Goal: Task Accomplishment & Management: Complete application form

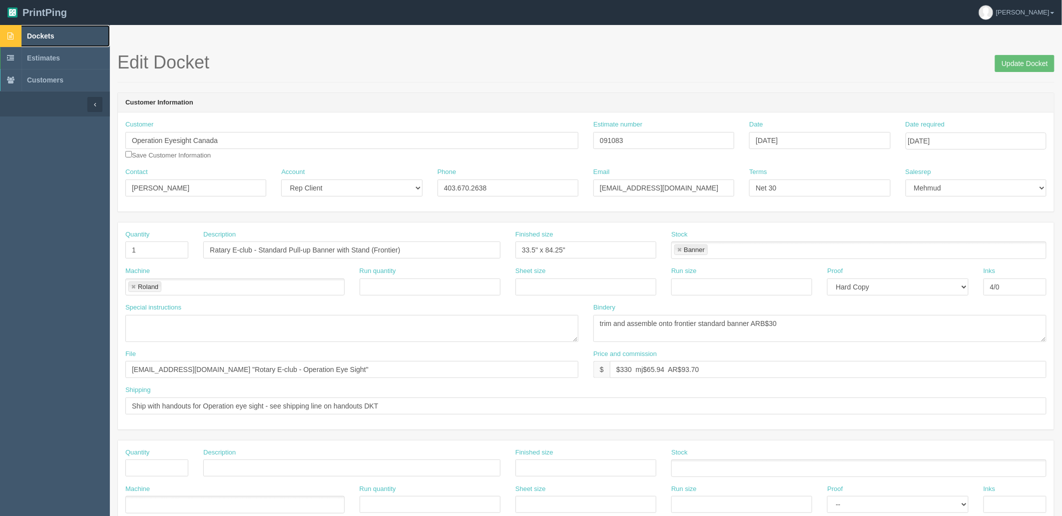
click at [68, 32] on link "Dockets" at bounding box center [55, 36] width 110 height 22
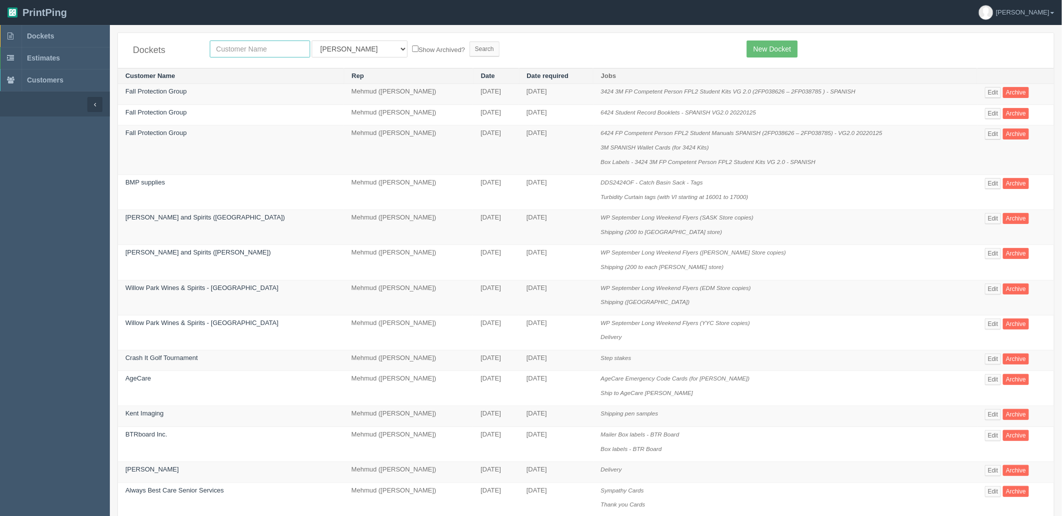
click at [284, 50] on input "text" at bounding box center [260, 48] width 100 height 17
type input "farsi"
click at [470, 41] on input "Search" at bounding box center [485, 48] width 30 height 15
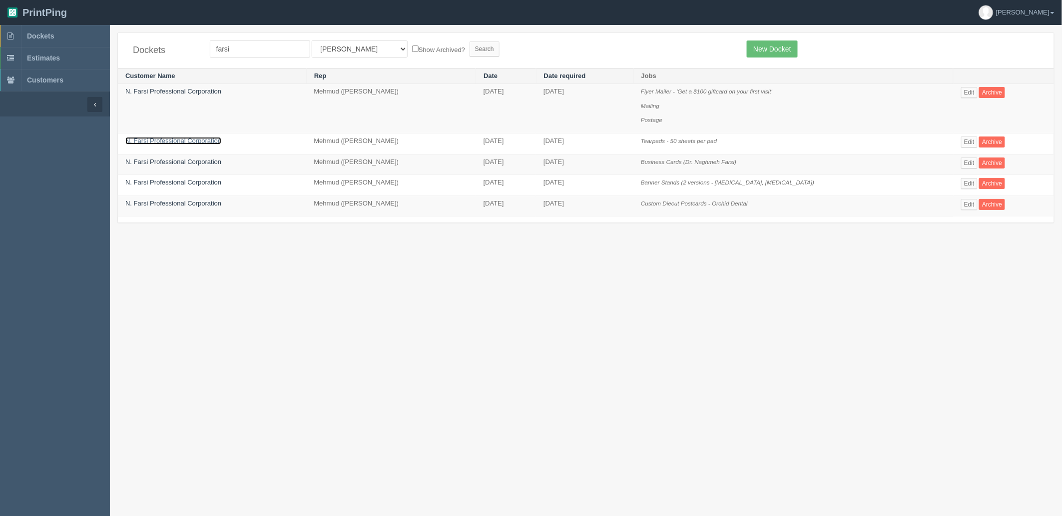
click at [192, 142] on link "N. Farsi Professional Corporation" at bounding box center [173, 140] width 96 height 7
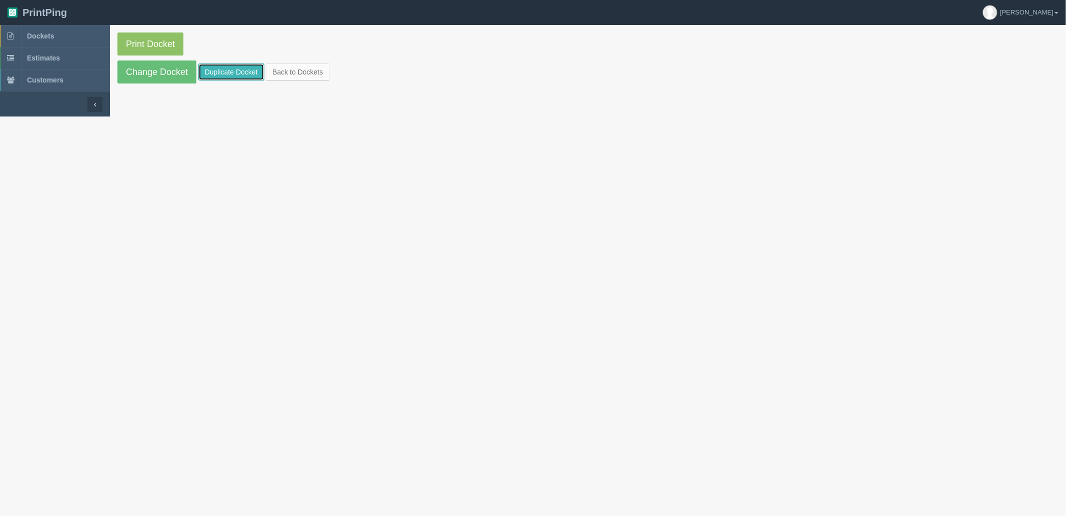
click at [237, 71] on link "Duplicate Docket" at bounding box center [231, 71] width 66 height 17
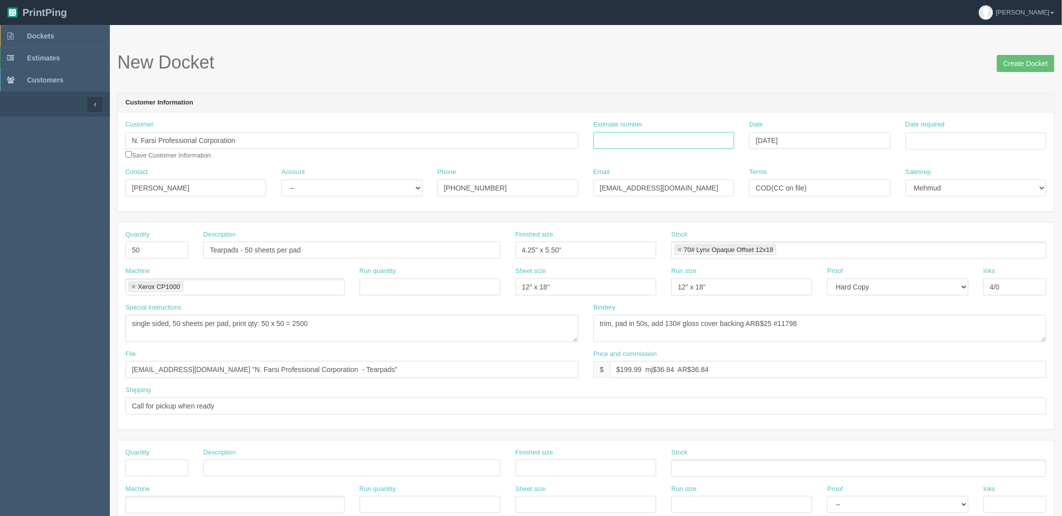
click at [673, 144] on input "Estimate number" at bounding box center [664, 140] width 141 height 17
click at [679, 141] on input "Estimate number" at bounding box center [664, 140] width 141 height 17
click at [691, 138] on input "Estimate number" at bounding box center [664, 140] width 141 height 17
paste input "092149"
type input "092149"
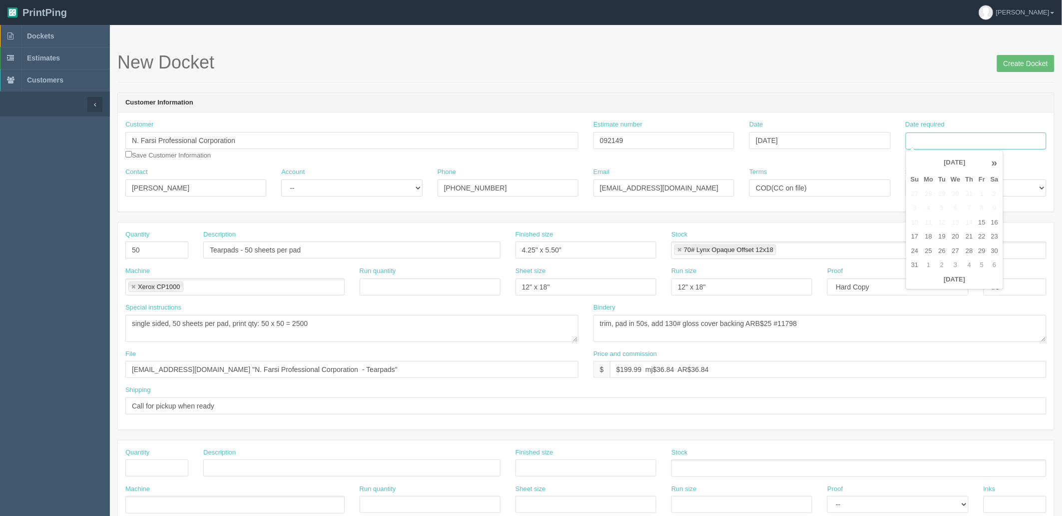
click at [952, 139] on input "Date required" at bounding box center [976, 140] width 141 height 17
click at [947, 234] on td "19" at bounding box center [942, 236] width 12 height 14
click at [986, 239] on td "22" at bounding box center [982, 236] width 12 height 14
type input "[DATE]"
click at [910, 118] on div "Customer N. Farsi Professional Corporation Save Customer Information Estimate n…" at bounding box center [586, 161] width 936 height 99
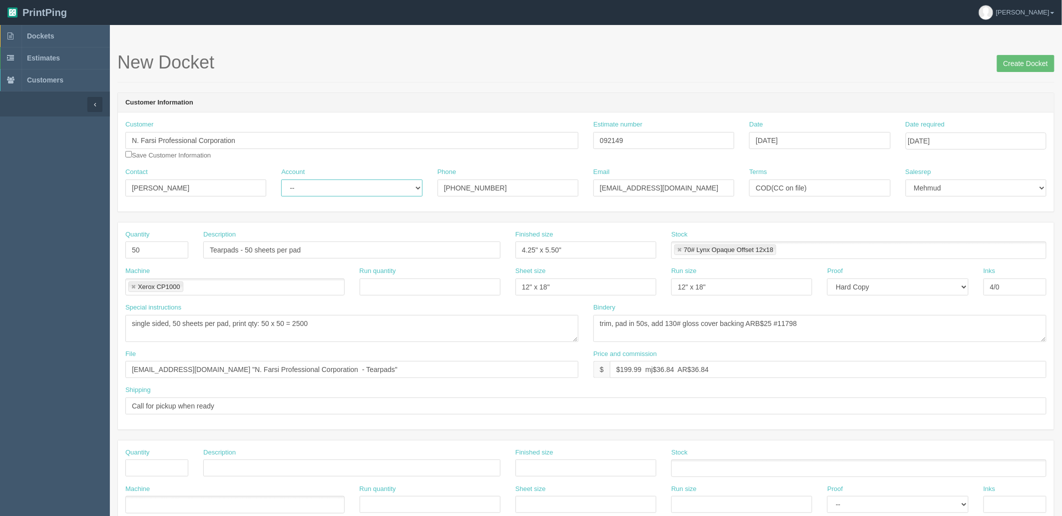
drag, startPoint x: 296, startPoint y: 179, endPoint x: 307, endPoint y: 195, distance: 19.5
click at [296, 179] on select "-- Existing Client Allrush Client Rep Client" at bounding box center [351, 187] width 141 height 17
select select "Rep Client"
click at [281, 179] on select "-- Existing Client Allrush Client Rep Client" at bounding box center [351, 187] width 141 height 17
drag, startPoint x: 141, startPoint y: 250, endPoint x: 92, endPoint y: 250, distance: 49.0
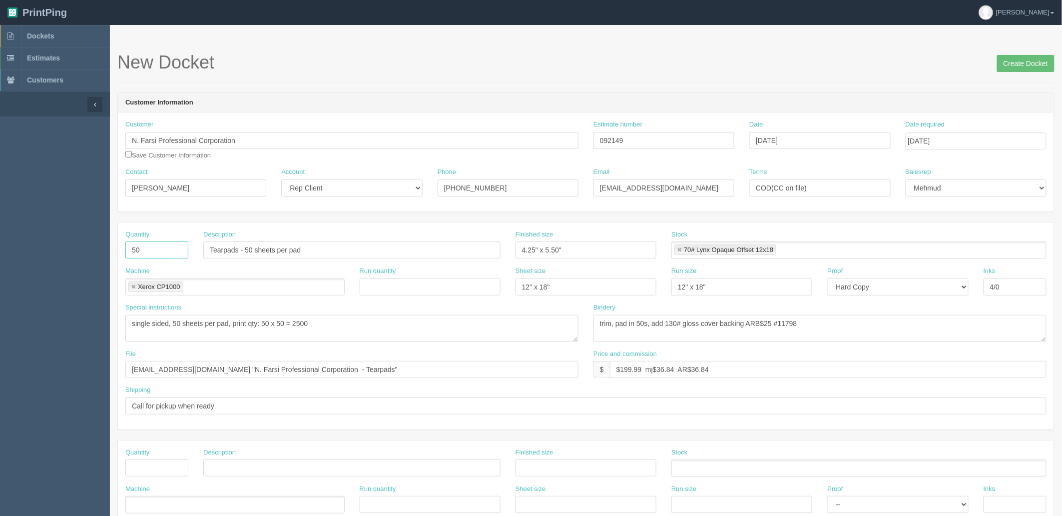
click at [92, 250] on section "Dockets Estimates Customers" at bounding box center [531, 466] width 1062 height 882
type input "1"
type input "Poster for plaque mounting"
type input "24" x 16""
click at [682, 251] on link at bounding box center [680, 250] width 6 height 6
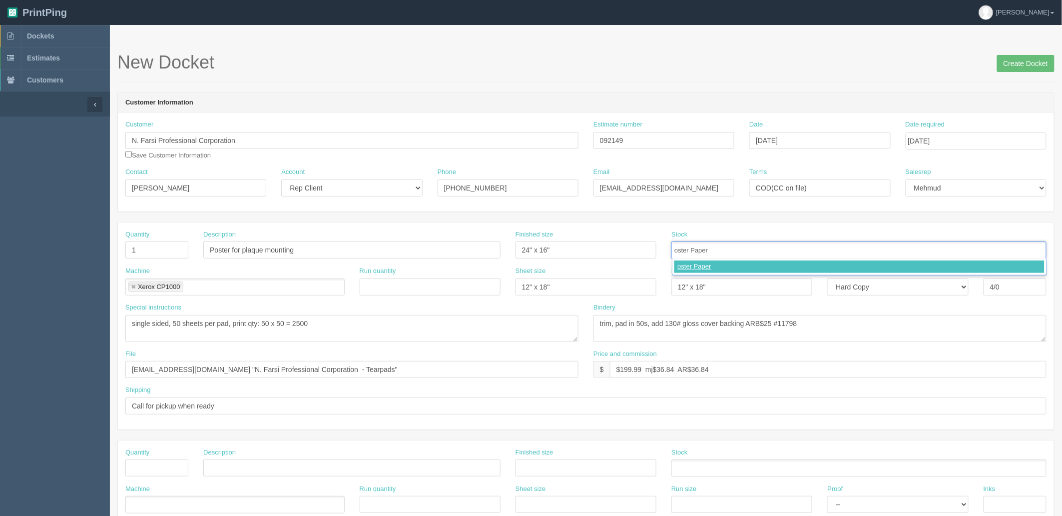
type input "Poster Paper"
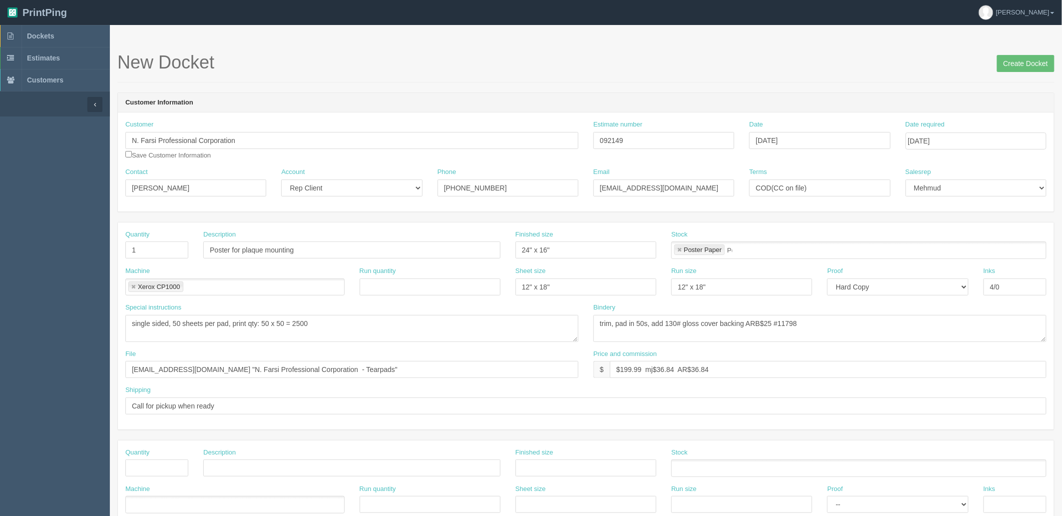
type input "Poster Paper"
drag, startPoint x: 118, startPoint y: 320, endPoint x: 0, endPoint y: 324, distance: 118.0
click at [0, 324] on section "Dockets Estimates Customers" at bounding box center [531, 466] width 1062 height 882
click at [133, 286] on link at bounding box center [133, 287] width 6 height 6
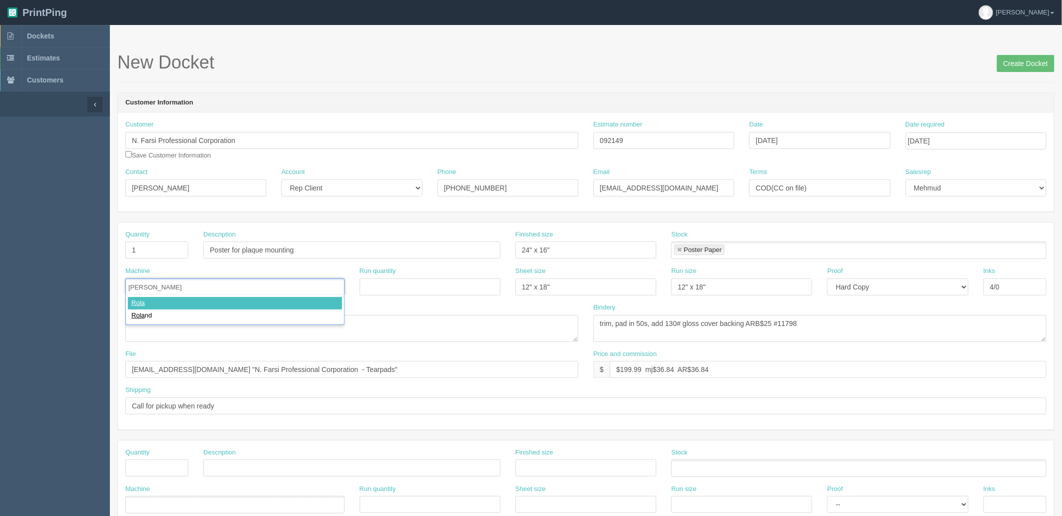
type input "Roland"
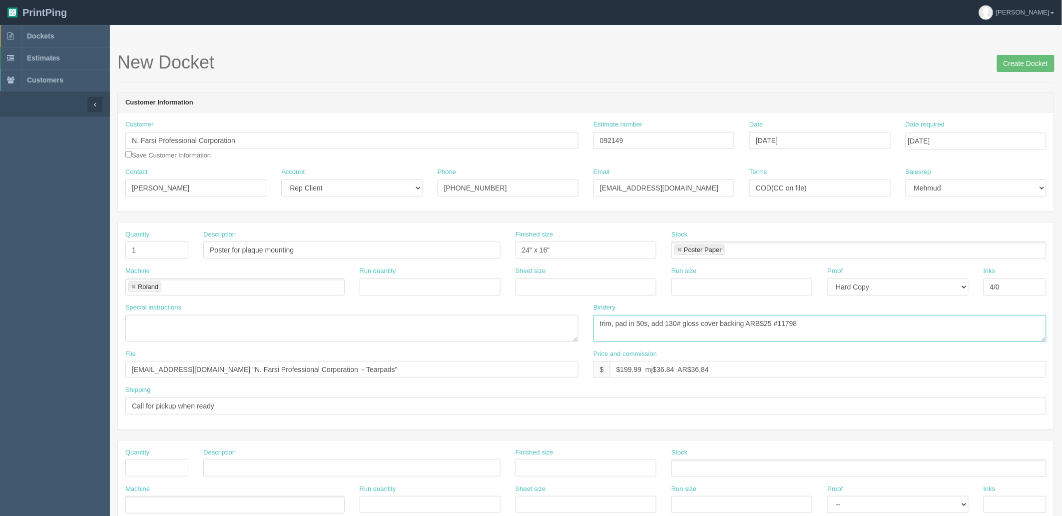
drag, startPoint x: 852, startPoint y: 318, endPoint x: 392, endPoint y: 291, distance: 460.5
click at [392, 291] on div "Quantity 1 Description Poster for plaque mounting Finished size 24" x 16" Stock…" at bounding box center [586, 325] width 936 height 207
type textarea "trim to 26" x 18", leaving the bleeds and crop lines for prolam to cut while mo…"
click at [386, 366] on input "[EMAIL_ADDRESS][DOMAIN_NAME] "N. Farsi Professional Corporation - Tearpads"" at bounding box center [351, 369] width 453 height 17
type input "[EMAIL_ADDRESS][DOMAIN_NAME] "N. Farsi Professional Corporation - Plaque Photo""
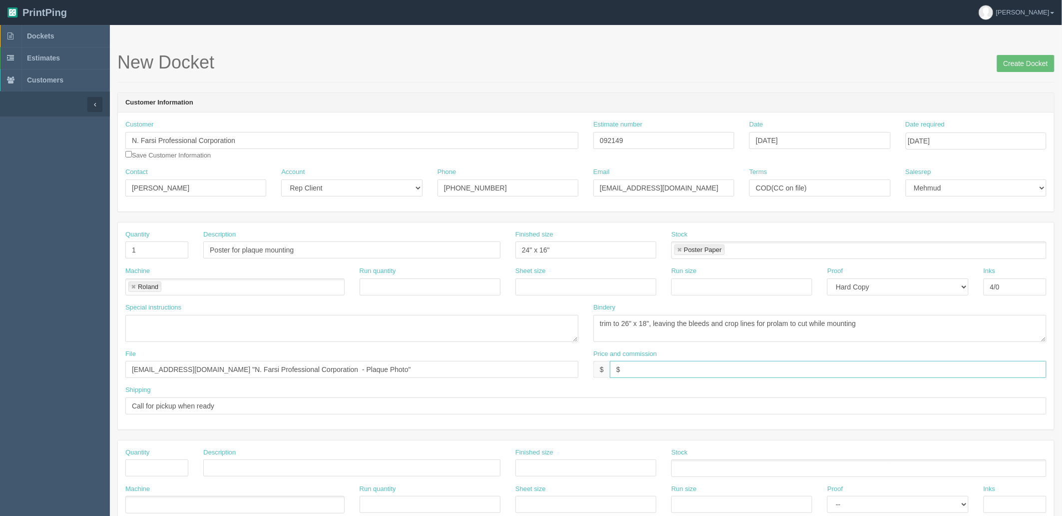
click at [652, 364] on input "$" at bounding box center [828, 369] width 437 height 17
drag, startPoint x: 658, startPoint y: 367, endPoint x: 666, endPoint y: 367, distance: 7.5
click at [660, 367] on input "$113.87 mj$ AR$" at bounding box center [828, 369] width 437 height 17
click at [709, 367] on input "$113.87 mj$ AR$" at bounding box center [828, 369] width 437 height 17
type input "$113.87 mj$38.05 AR$26.90"
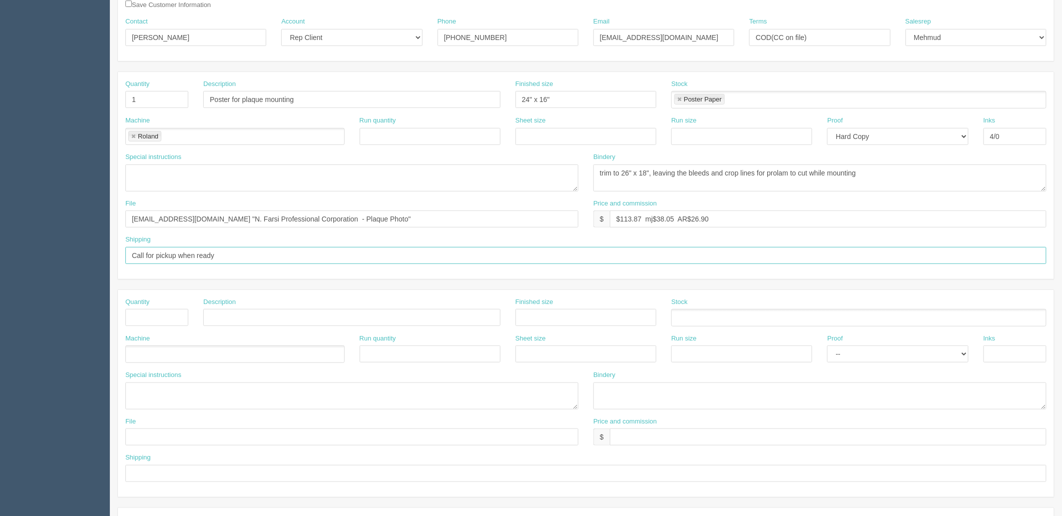
scroll to position [166, 0]
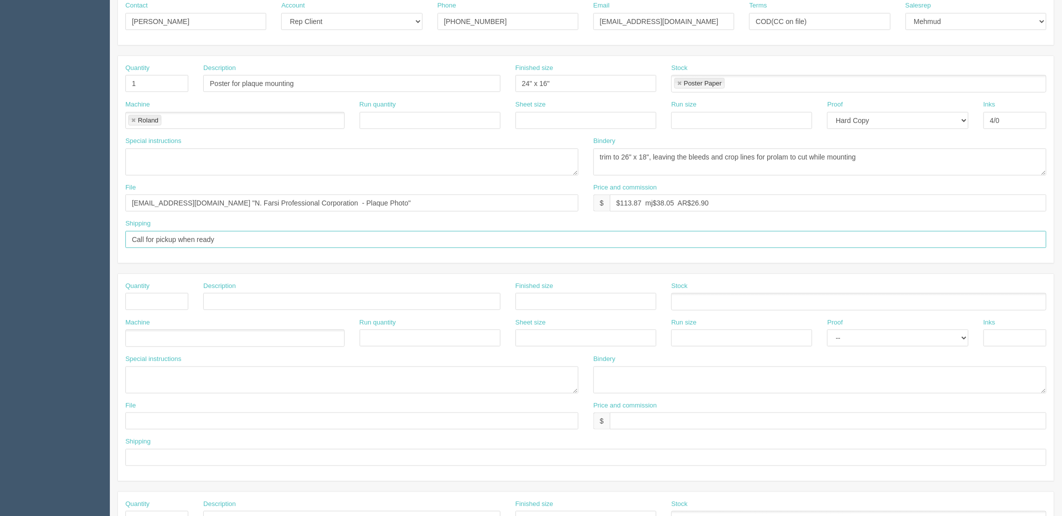
drag, startPoint x: 238, startPoint y: 236, endPoint x: 246, endPoint y: 236, distance: 8.0
click at [238, 236] on input "Call for pickup when ready" at bounding box center [585, 239] width 921 height 17
click at [145, 240] on input "Call for pickup when ready" at bounding box center [585, 239] width 921 height 17
type input "Email/Call [PERSON_NAME] for pickup when ready"
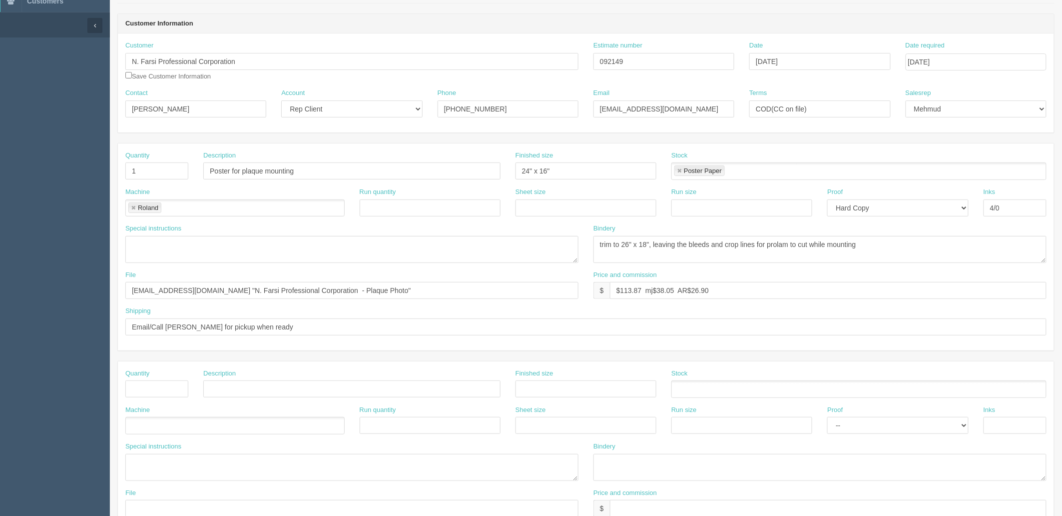
scroll to position [0, 0]
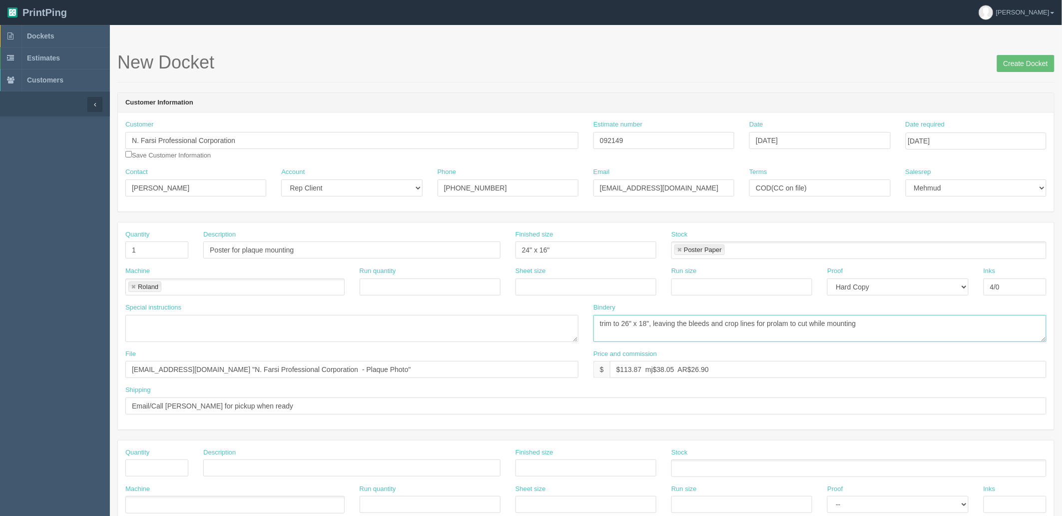
click at [660, 335] on textarea "trim, pad in 50s, add 130# gloss cover backing ARB$25 #11798" at bounding box center [820, 328] width 453 height 27
click at [664, 338] on textarea "trim, pad in 50s, add 130# gloss cover backing ARB$25 #11798" at bounding box center [820, 328] width 453 height 27
click at [918, 326] on textarea "trim, pad in 50s, add 130# gloss cover backing ARB$25 #11798" at bounding box center [820, 328] width 453 height 27
click at [245, 320] on textarea "single sided, 50 sheets per pad, print qty: 50 x 50 = 2500" at bounding box center [351, 328] width 453 height 27
type textarea "add bleeds and trim lines"
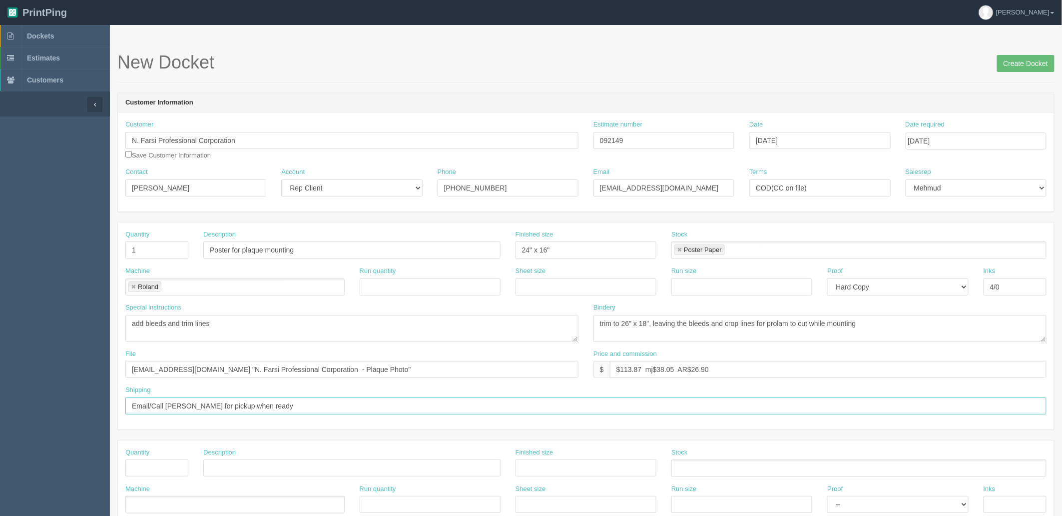
click at [267, 407] on input "Email/Call [PERSON_NAME] for pickup when ready" at bounding box center [585, 405] width 921 height 17
click at [181, 403] on input "Email/Call [PERSON_NAME] for pickup when ready" at bounding box center [585, 405] width 921 height 17
paste input "prolam1 [EMAIL_ADDRESS][DOMAIN_NAME]"
click at [328, 404] on input "Email [PERSON_NAME] <[EMAIL_ADDRESS][DOMAIN_NAME]>, for pickup when ready" at bounding box center [585, 405] width 921 height 17
click at [345, 331] on textarea "single sided, 50 sheets per pad, print qty: 50 x 50 = 2500" at bounding box center [351, 328] width 453 height 27
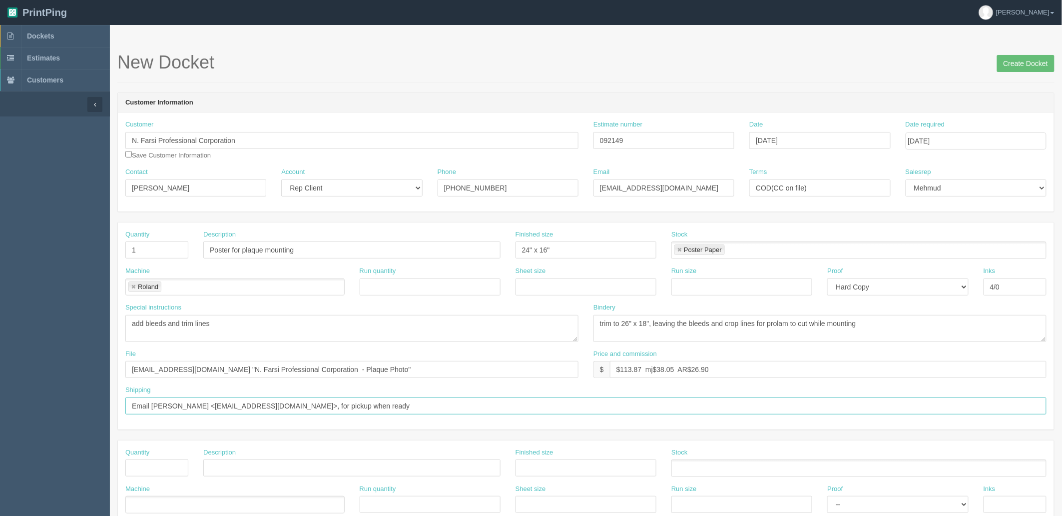
click at [355, 408] on input "Email [PERSON_NAME] <[EMAIL_ADDRESS][DOMAIN_NAME]>, for pickup when ready" at bounding box center [585, 405] width 921 height 17
type input "Email [PERSON_NAME] <[EMAIL_ADDRESS][DOMAIN_NAME]>, for pickup when ready | 100…"
click at [931, 321] on textarea "trim, pad in 50s, add 130# gloss cover backing ARB$25 #11798" at bounding box center [820, 328] width 453 height 27
type textarea "trim to 26" x 18", leaving the bleeds and crop lines for prolam to cut while mo…"
click at [430, 408] on input "Email [PERSON_NAME] <[EMAIL_ADDRESS][DOMAIN_NAME]>, for pickup when ready | 100…" at bounding box center [585, 405] width 921 height 17
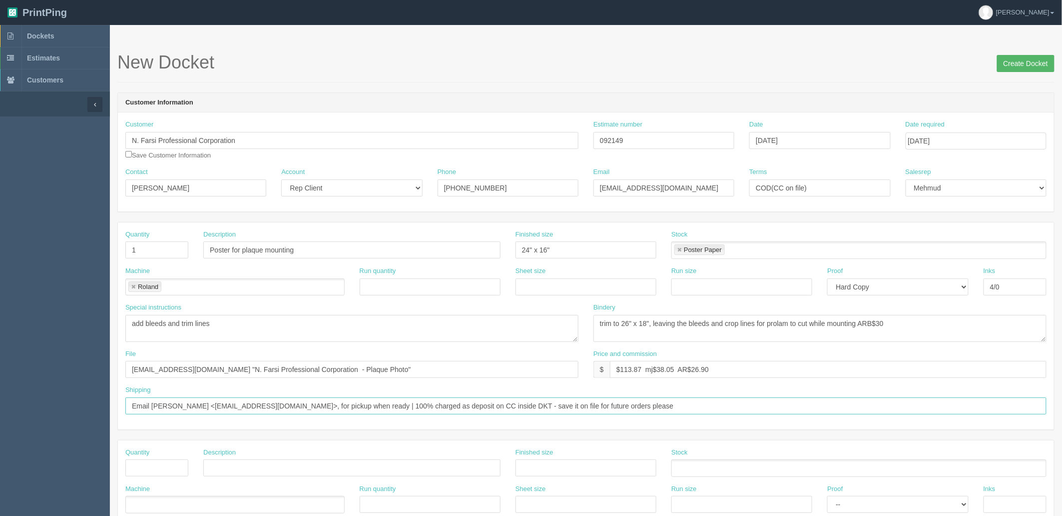
type input "Email [PERSON_NAME] <[EMAIL_ADDRESS][DOMAIN_NAME]>, for pickup when ready | 100…"
click at [1017, 63] on input "Create Docket" at bounding box center [1025, 63] width 57 height 17
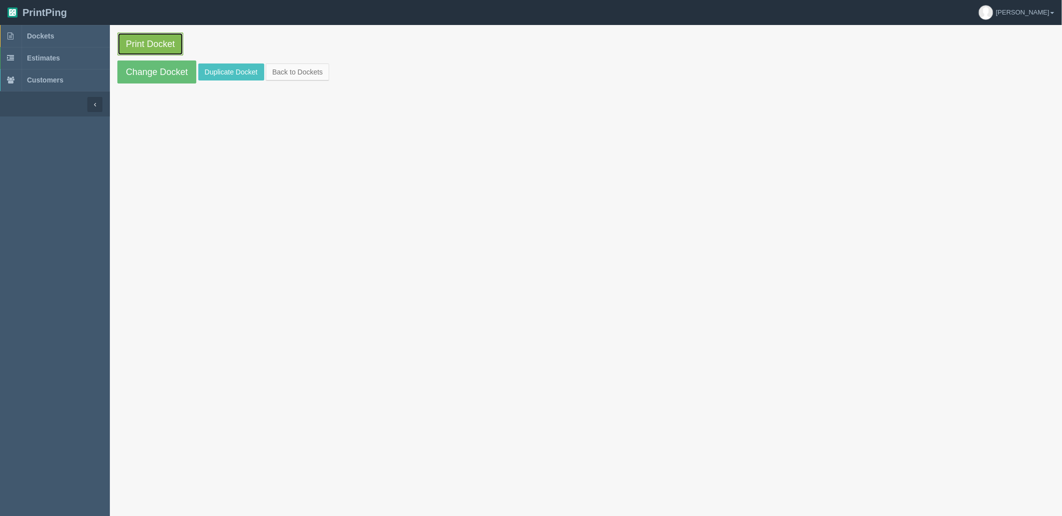
click at [152, 44] on link "Print Docket" at bounding box center [150, 43] width 66 height 23
click at [83, 37] on link "Dockets" at bounding box center [55, 36] width 110 height 22
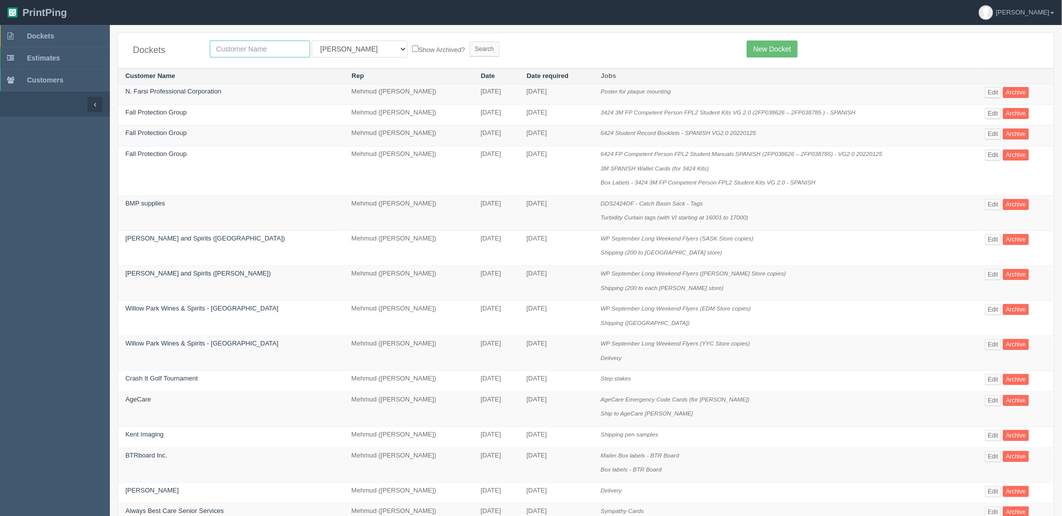
click at [287, 47] on input "text" at bounding box center [260, 48] width 100 height 17
type input "glenbow"
click at [470, 41] on input "Search" at bounding box center [485, 48] width 30 height 15
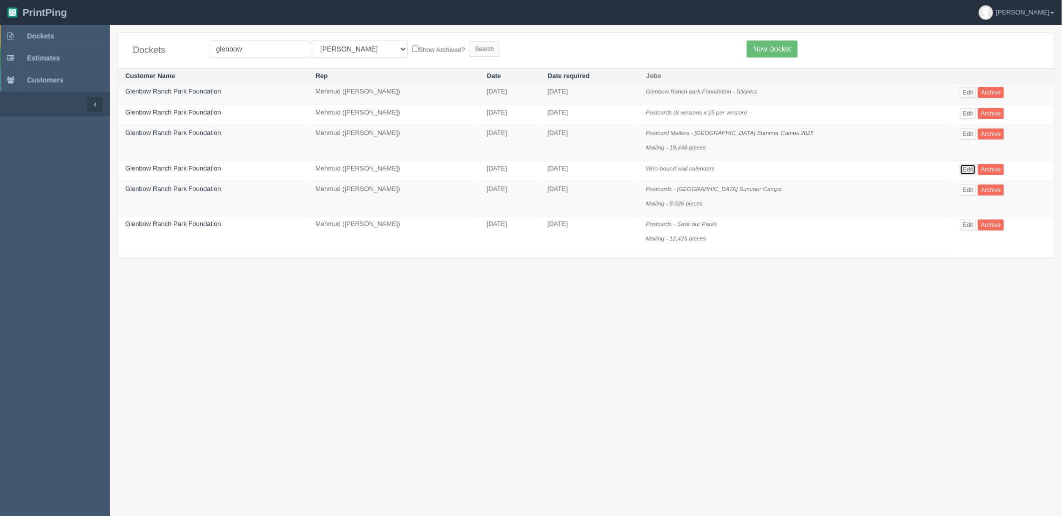
click at [968, 170] on link "Edit" at bounding box center [968, 169] width 16 height 11
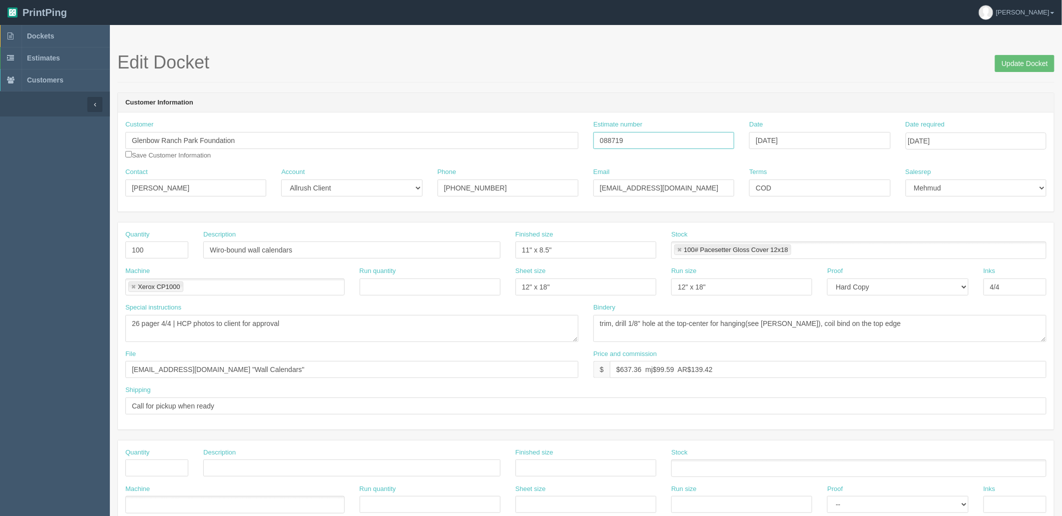
drag, startPoint x: 637, startPoint y: 136, endPoint x: 456, endPoint y: 142, distance: 180.5
click at [456, 142] on div "Customer Glenbow Ranch Park Foundation Save Customer Information Estimate numbe…" at bounding box center [586, 143] width 936 height 47
